Goal: Task Accomplishment & Management: Use online tool/utility

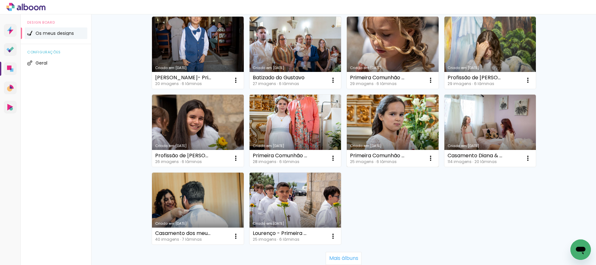
scroll to position [405, 0]
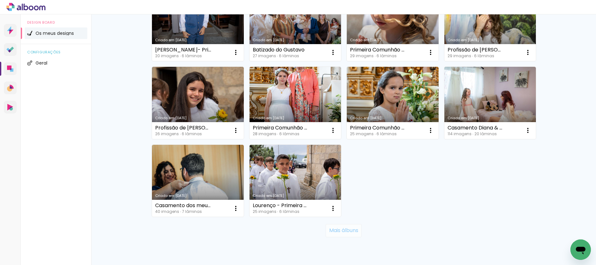
click at [0, 0] on slot "Mais álbuns" at bounding box center [0, 0] width 0 height 0
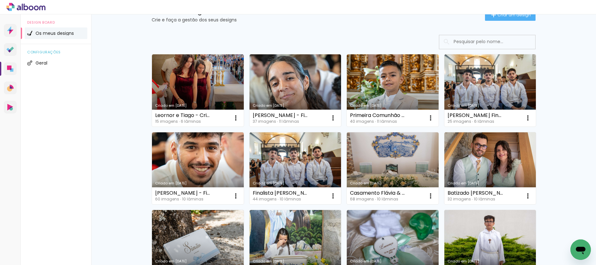
scroll to position [0, 0]
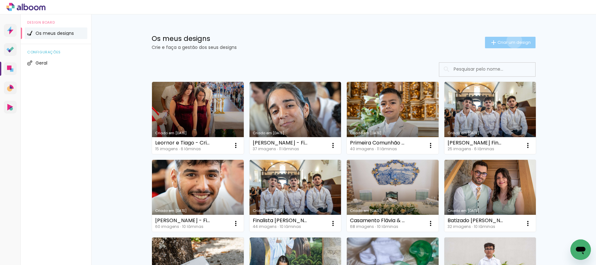
click at [513, 41] on span "Criar um design" at bounding box center [513, 42] width 33 height 4
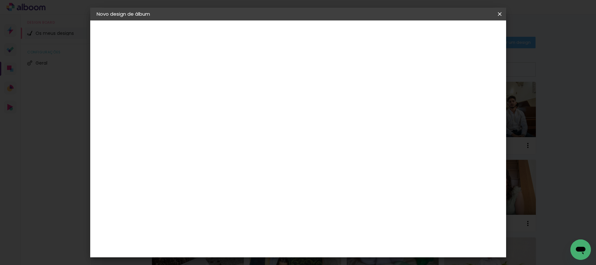
click at [201, 90] on input at bounding box center [201, 86] width 0 height 10
type input "Crisma Yara 2025"
type paper-input "Crisma Yara 2025"
click at [0, 0] on slot "Avançar" at bounding box center [0, 0] width 0 height 0
click at [295, 104] on paper-listbox "Tamanho Livre Sugerir um laboratório" at bounding box center [271, 113] width 48 height 62
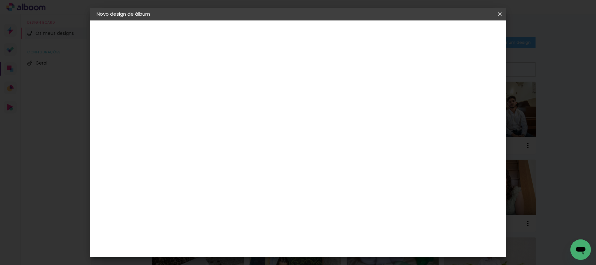
click at [295, 96] on paper-item "Tamanho Livre" at bounding box center [271, 98] width 48 height 17
click at [0, 0] on slot "Avançar" at bounding box center [0, 0] width 0 height 0
click at [190, 182] on div "cm" at bounding box center [193, 183] width 8 height 10
drag, startPoint x: 190, startPoint y: 182, endPoint x: 163, endPoint y: 182, distance: 26.6
click at [163, 20] on quentale-album-spec "Iniciar design Iniciar design" at bounding box center [298, 20] width 416 height 0
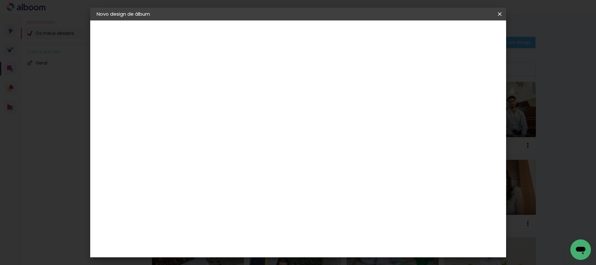
click at [185, 179] on input "30" at bounding box center [181, 183] width 17 height 10
click at [187, 182] on input "30" at bounding box center [181, 183] width 17 height 10
drag, startPoint x: 188, startPoint y: 183, endPoint x: 179, endPoint y: 182, distance: 9.7
click at [179, 182] on input "30" at bounding box center [181, 183] width 17 height 10
type input "20,5"
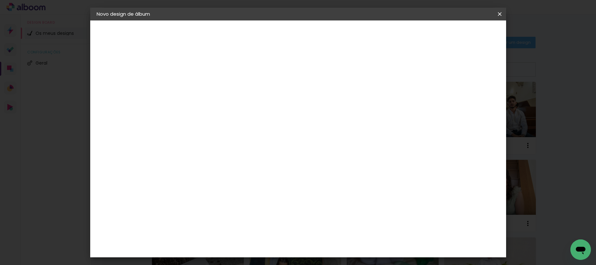
type paper-input "20,5"
click at [344, 227] on div "60" at bounding box center [340, 229] width 24 height 10
click at [235, 235] on div "cm" at bounding box center [340, 229] width 256 height 22
drag, startPoint x: 189, startPoint y: 161, endPoint x: 160, endPoint y: 162, distance: 28.8
click at [160, 20] on quentale-album-spec "Iniciar design Iniciar design" at bounding box center [298, 20] width 416 height 0
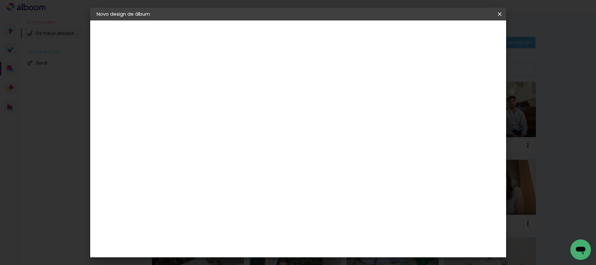
click at [181, 162] on input "20,5" at bounding box center [181, 163] width 17 height 10
type input "30,5"
type paper-input "30,5"
click at [343, 213] on input "60" at bounding box center [336, 214] width 17 height 10
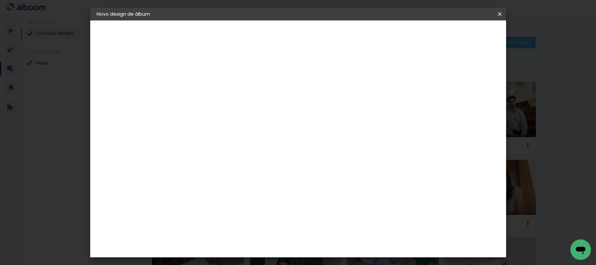
drag, startPoint x: 343, startPoint y: 213, endPoint x: 328, endPoint y: 211, distance: 14.4
click at [328, 211] on input "60" at bounding box center [336, 214] width 17 height 10
type input "4"
type input "1"
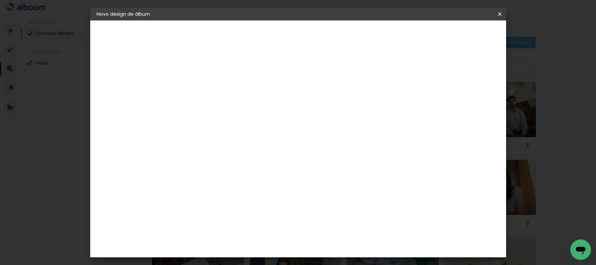
scroll to position [0, 0]
type input "41"
type paper-input "41"
click at [424, 32] on span "Iniciar design" at bounding box center [409, 34] width 29 height 4
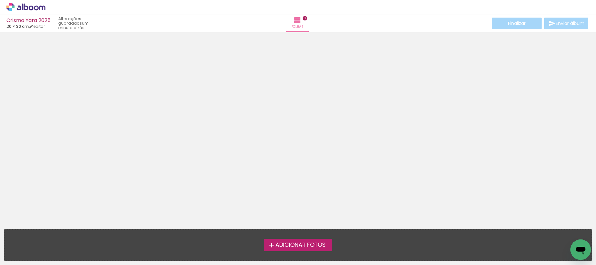
click at [326, 248] on span "Adicionar Fotos" at bounding box center [300, 245] width 50 height 6
click at [0, 0] on input "file" at bounding box center [0, 0] width 0 height 0
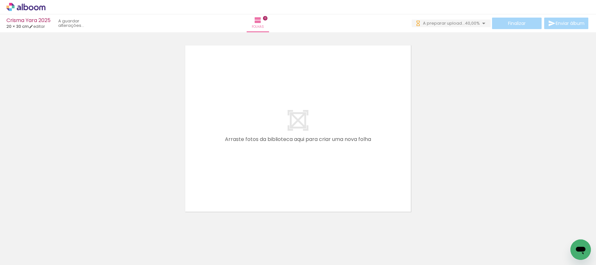
click at [42, 9] on icon at bounding box center [42, 7] width 6 height 5
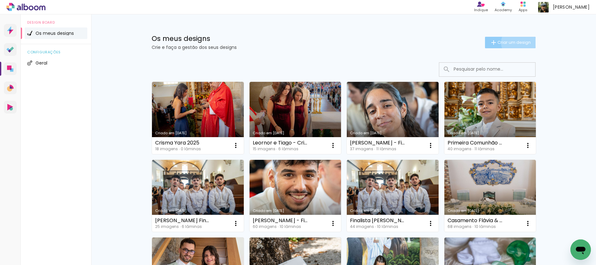
click at [517, 43] on span "Criar um design" at bounding box center [513, 42] width 33 height 4
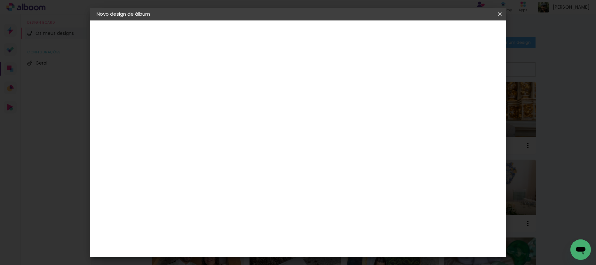
click at [201, 86] on input at bounding box center [201, 86] width 0 height 10
type input "Finalistas - Laura Olival"
type paper-input "Finalistas - Laura Olival"
click at [267, 29] on paper-button "Avançar" at bounding box center [250, 33] width 31 height 11
click at [295, 96] on paper-item "Tamanho Livre" at bounding box center [271, 98] width 48 height 17
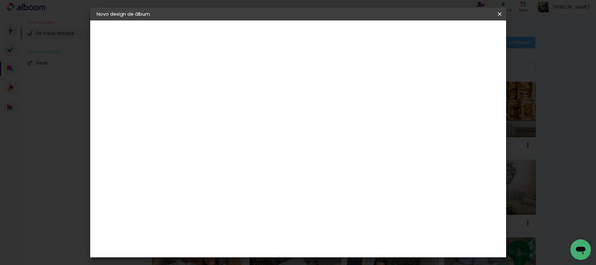
click at [0, 0] on slot "Avançar" at bounding box center [0, 0] width 0 height 0
click at [188, 181] on input "30" at bounding box center [181, 183] width 17 height 10
drag, startPoint x: 188, startPoint y: 181, endPoint x: 174, endPoint y: 180, distance: 13.4
click at [174, 180] on input "30" at bounding box center [181, 183] width 17 height 10
type input "5"
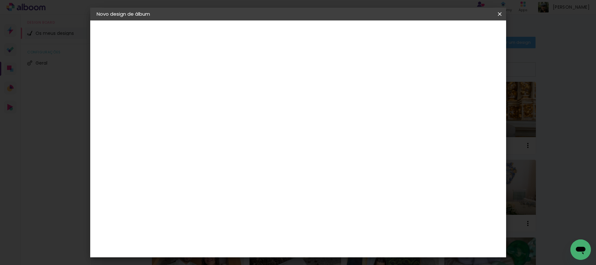
scroll to position [60, 0]
type input "25,5"
type paper-input "25,5"
click at [342, 192] on input "60" at bounding box center [336, 190] width 17 height 10
drag, startPoint x: 344, startPoint y: 189, endPoint x: 335, endPoint y: 190, distance: 8.3
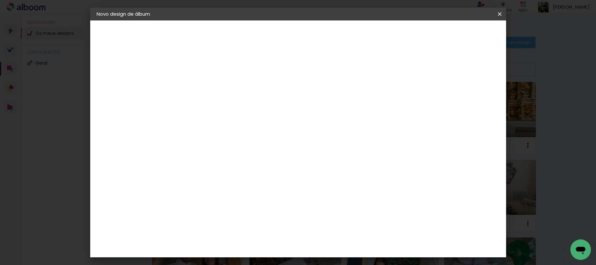
click at [336, 191] on input "60" at bounding box center [336, 190] width 17 height 10
type input "51"
type paper-input "51"
click at [471, 31] on paper-button "Iniciar design" at bounding box center [450, 33] width 42 height 11
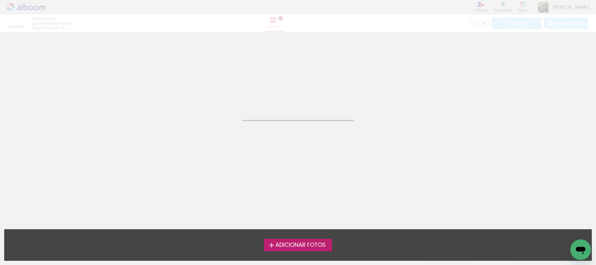
click at [313, 237] on div "Adicionar Fotos Solte as suas fotos aqui..." at bounding box center [297, 245] width 587 height 31
click at [310, 247] on span "Adicionar Fotos" at bounding box center [300, 245] width 50 height 6
click at [0, 0] on input "file" at bounding box center [0, 0] width 0 height 0
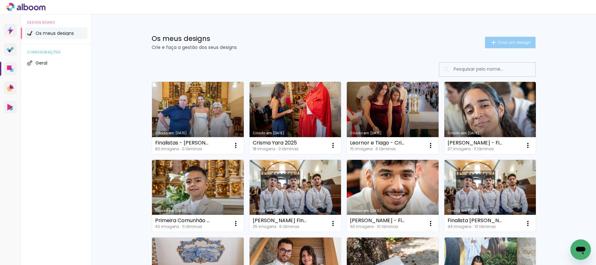
click at [529, 44] on span "Criar um design" at bounding box center [513, 42] width 33 height 4
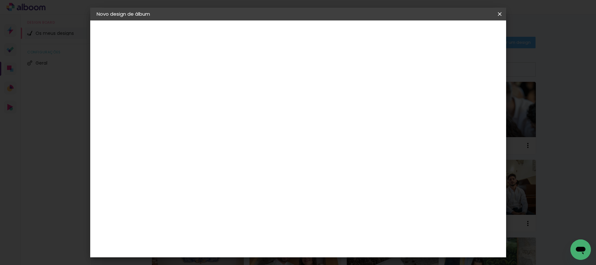
click at [219, 97] on div at bounding box center [201, 86] width 36 height 48
click at [201, 90] on input at bounding box center [201, 86] width 0 height 10
type input "Batizado Gabriel -Francisco"
type paper-input "Batizado Gabriel -Francisco"
click at [0, 0] on slot "Avançar" at bounding box center [0, 0] width 0 height 0
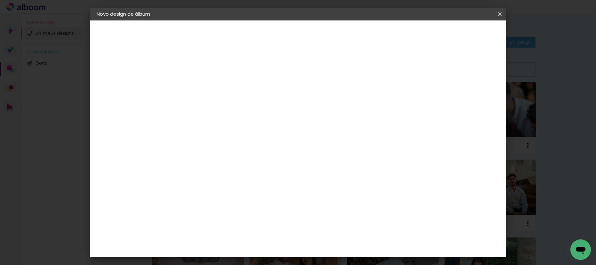
click at [295, 93] on paper-item "Tamanho Livre" at bounding box center [271, 98] width 48 height 17
click at [0, 0] on slot "Avançar" at bounding box center [0, 0] width 0 height 0
click at [186, 122] on input "30" at bounding box center [181, 123] width 17 height 10
click at [187, 122] on input "30" at bounding box center [181, 123] width 17 height 10
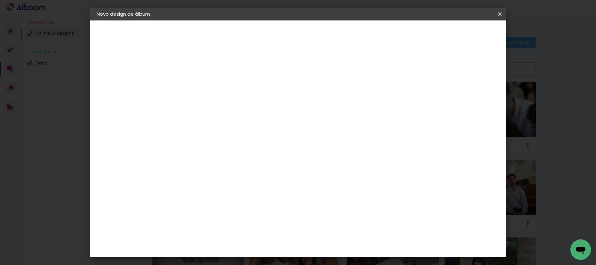
drag, startPoint x: 187, startPoint y: 122, endPoint x: 162, endPoint y: 122, distance: 25.3
click at [162, 20] on quentale-album-spec "Iniciar design Iniciar design" at bounding box center [298, 20] width 416 height 0
type input "3"
type input "25,5"
type paper-input "25,5"
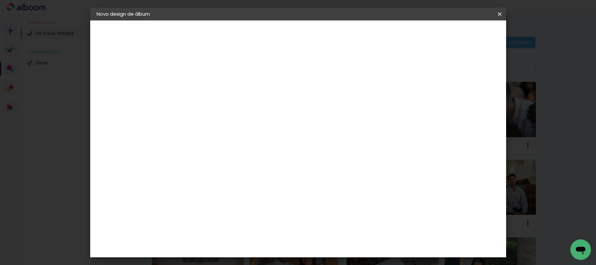
drag, startPoint x: 344, startPoint y: 250, endPoint x: 339, endPoint y: 249, distance: 4.4
click at [339, 251] on input "60" at bounding box center [336, 250] width 17 height 10
type input "61"
type paper-input "61"
click at [464, 32] on span "Iniciar design" at bounding box center [449, 34] width 29 height 4
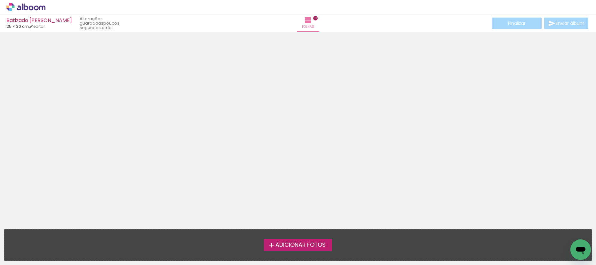
click at [317, 241] on label "Adicionar Fotos" at bounding box center [298, 245] width 68 height 12
click at [0, 0] on input "file" at bounding box center [0, 0] width 0 height 0
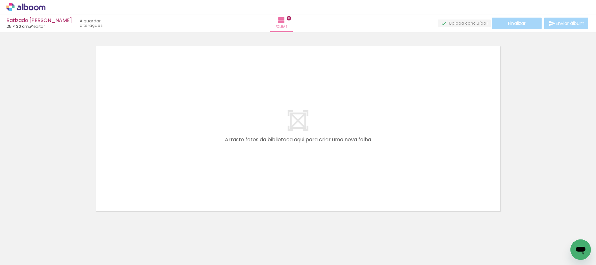
scroll to position [8, 0]
click at [27, 258] on span "Adicionar Fotos" at bounding box center [22, 256] width 19 height 7
click at [0, 0] on input "file" at bounding box center [0, 0] width 0 height 0
